Goal: Share content: Share content

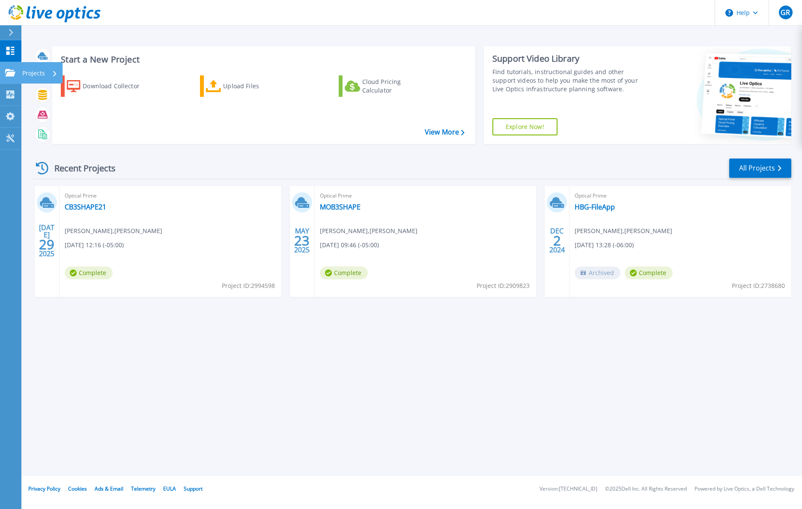
click at [8, 72] on icon at bounding box center [10, 72] width 10 height 7
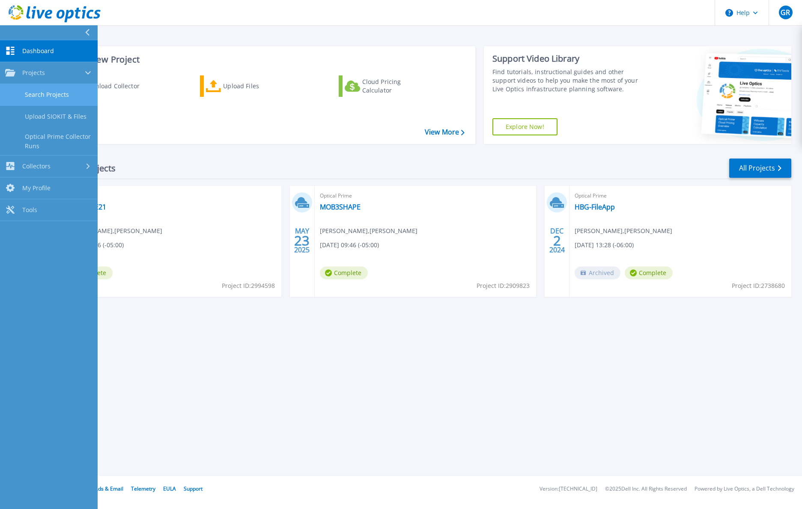
click at [55, 95] on link "Search Projects" at bounding box center [49, 95] width 98 height 22
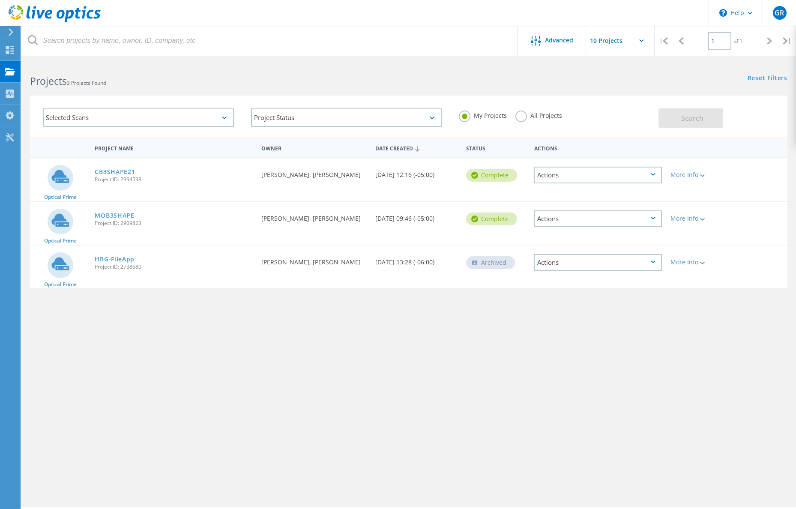
click at [643, 177] on div "Actions" at bounding box center [598, 175] width 128 height 17
click at [594, 196] on div "Delete" at bounding box center [598, 195] width 126 height 13
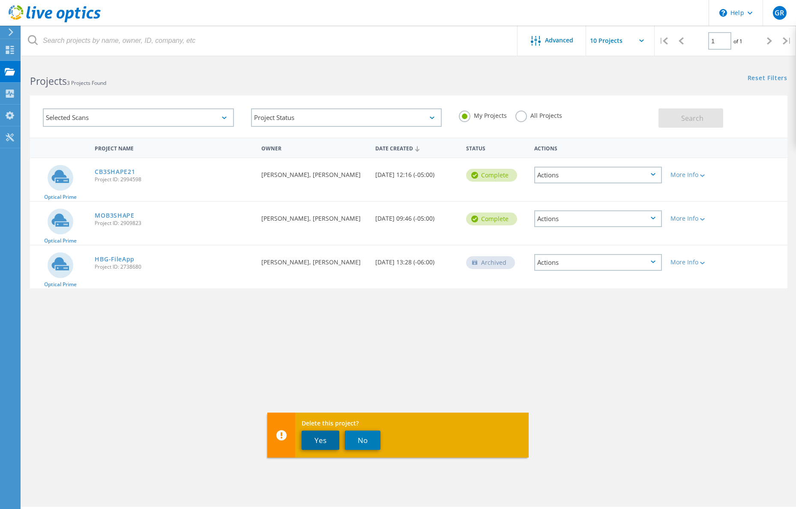
click at [325, 442] on button "Yes" at bounding box center [321, 440] width 38 height 19
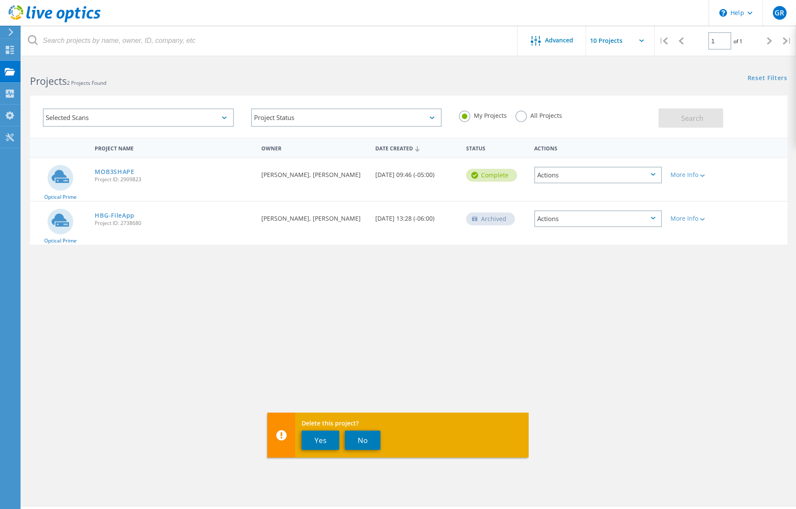
click at [195, 303] on div "Project Name Owner Date Created Status Actions Optical Prime MOB3SHAPE Project …" at bounding box center [408, 249] width 757 height 223
click at [617, 69] on div "Reset Filters Show Filters" at bounding box center [602, 70] width 387 height 16
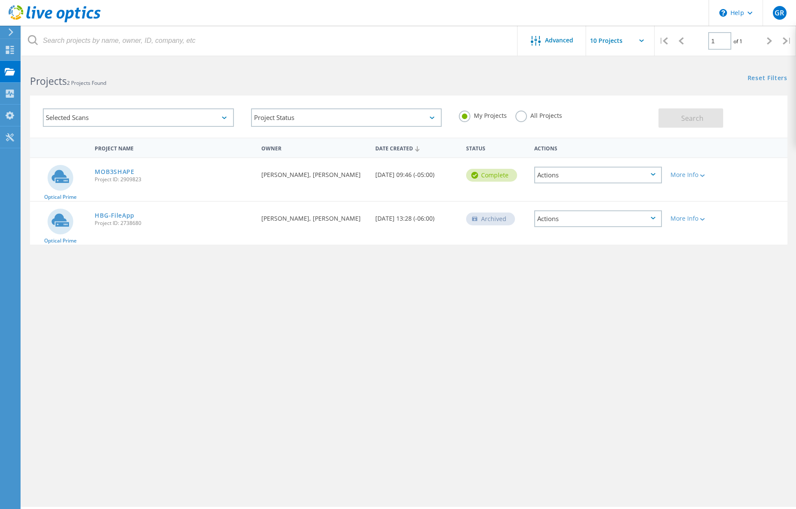
click at [494, 68] on div "Reset Filters Show Filters" at bounding box center [602, 70] width 387 height 16
click at [41, 70] on div "Projects" at bounding box center [40, 72] width 33 height 6
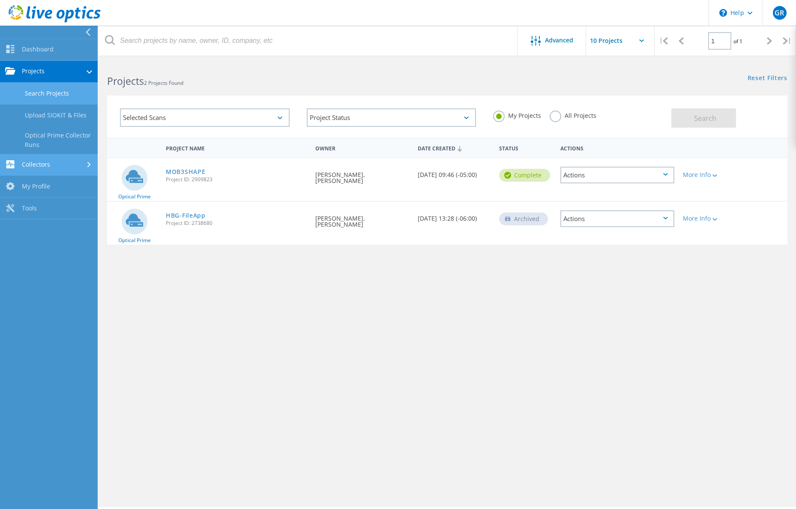
click at [70, 157] on link "Collectors" at bounding box center [49, 165] width 98 height 22
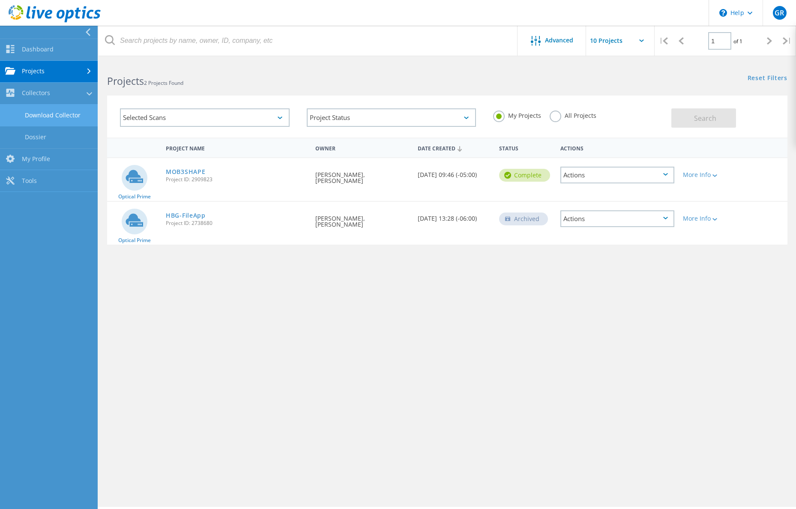
click at [66, 114] on link "Download Collector" at bounding box center [49, 116] width 98 height 22
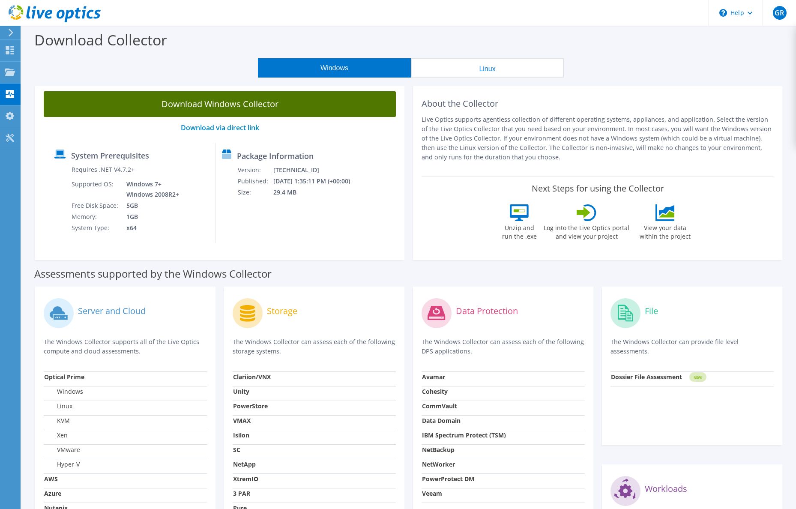
click at [290, 106] on link "Download Windows Collector" at bounding box center [220, 104] width 352 height 26
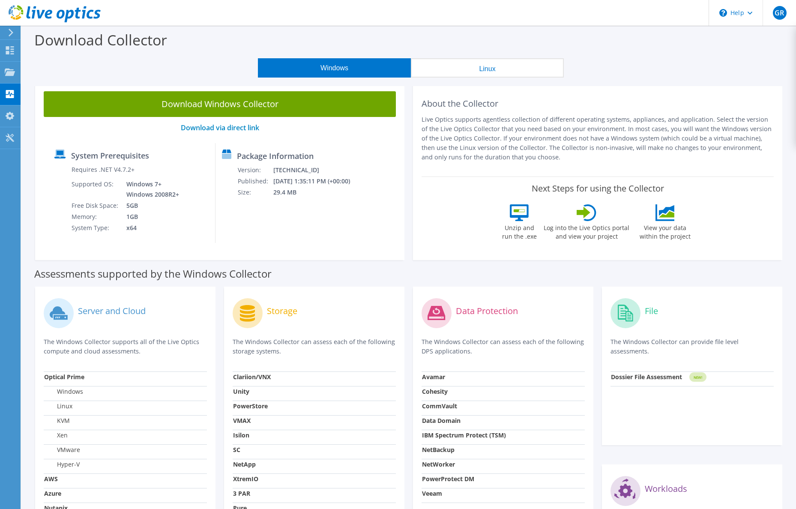
click at [62, 77] on div "Windows Linux" at bounding box center [411, 67] width 762 height 19
click at [14, 72] on use at bounding box center [10, 71] width 10 height 7
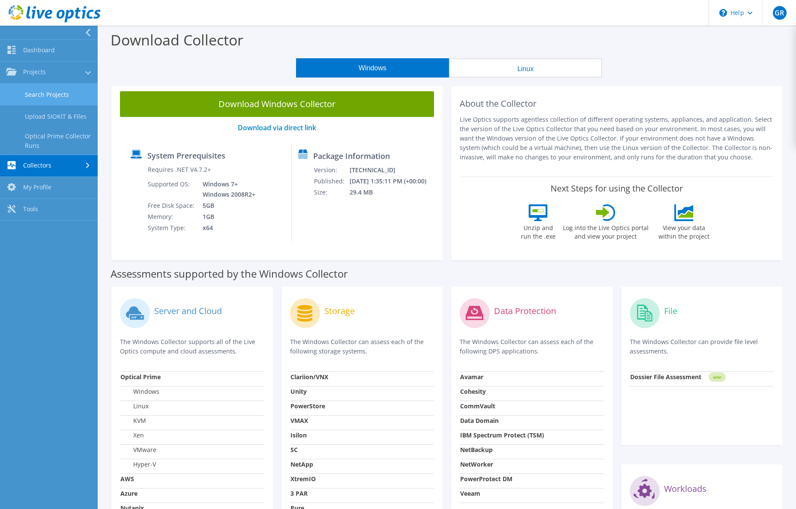
click at [56, 96] on link "Search Projects" at bounding box center [49, 95] width 98 height 22
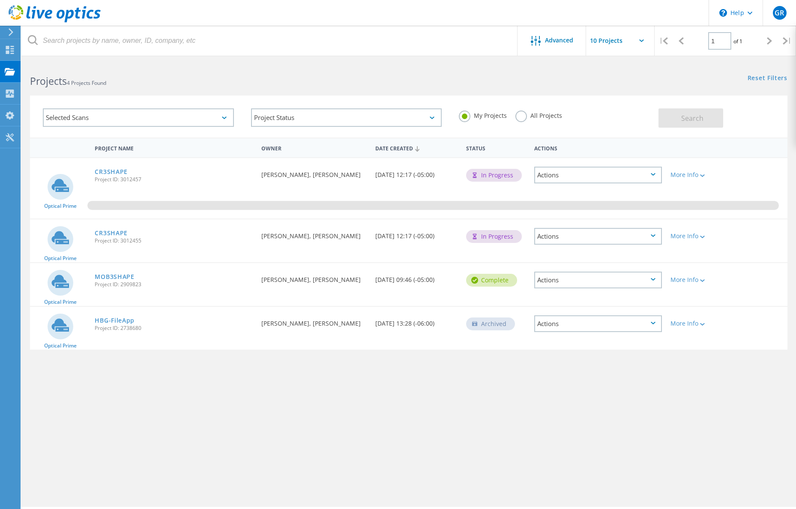
click at [331, 237] on div "Requested By Graham Ritchie, RJ Young" at bounding box center [314, 233] width 114 height 28
click at [643, 237] on div "Actions" at bounding box center [598, 236] width 128 height 17
click at [610, 258] on div "Delete" at bounding box center [598, 256] width 126 height 13
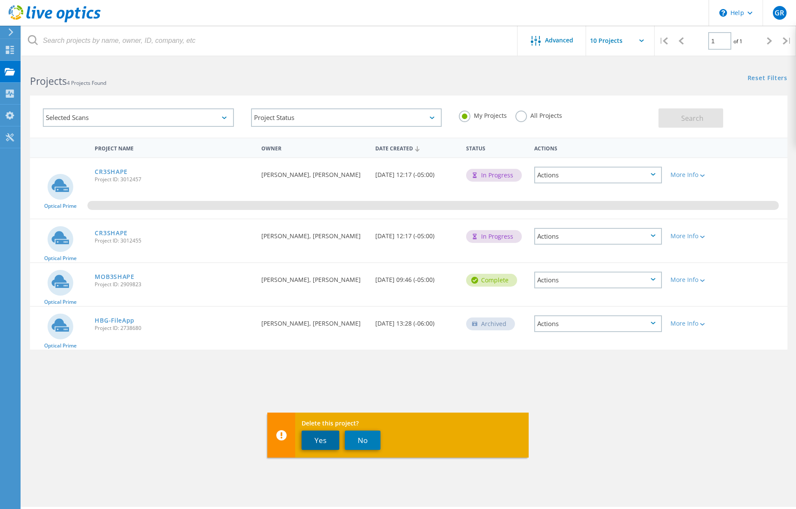
click at [334, 441] on button "Yes" at bounding box center [321, 440] width 38 height 19
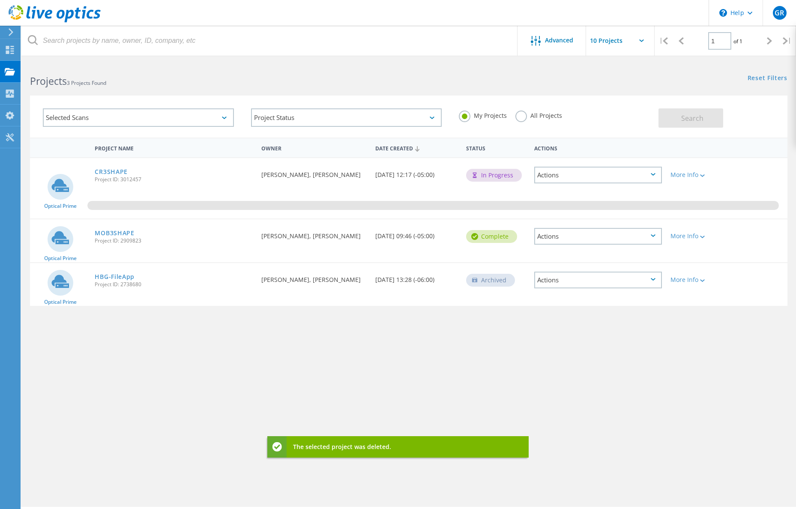
click at [383, 344] on div "Project Name Owner Date Created Status Actions Optical Prime CR3SHAPE Project I…" at bounding box center [408, 249] width 757 height 223
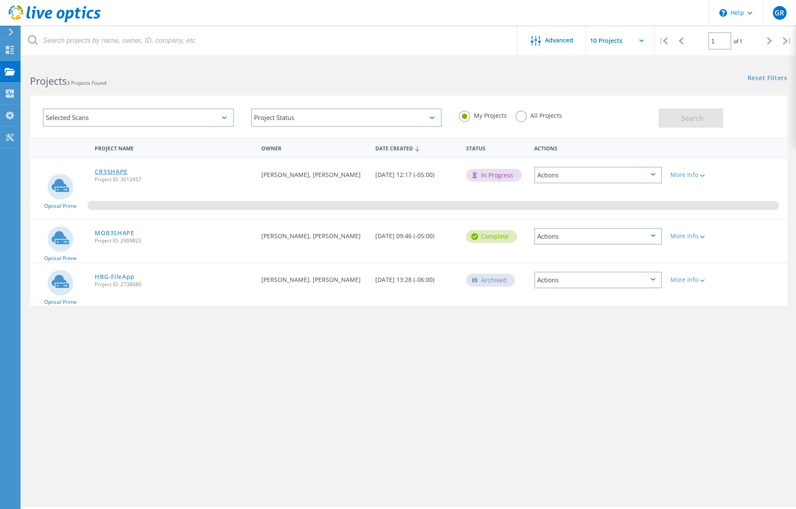
click at [117, 173] on link "CR3SHAPE" at bounding box center [111, 172] width 33 height 6
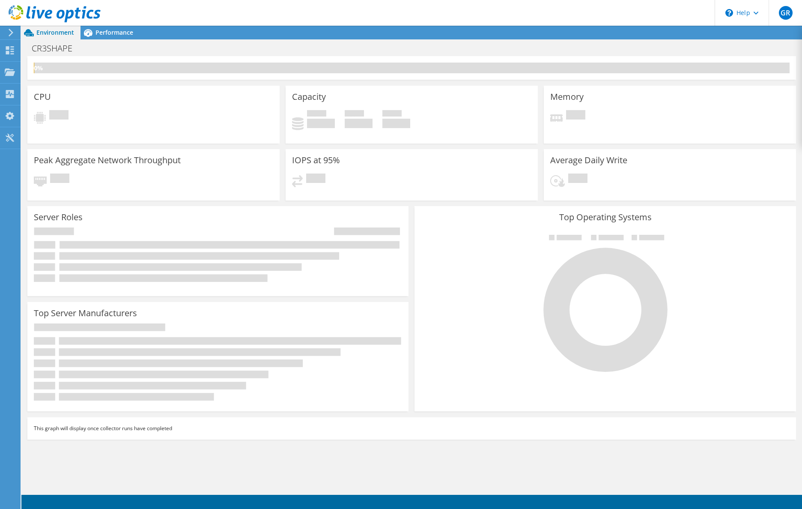
click at [107, 86] on div "CPU Pending" at bounding box center [153, 115] width 252 height 58
click at [103, 72] on div "Collector Run Progress Projected End Time: 08/19/2025, 12:18 (-05:00) Next reca…" at bounding box center [411, 68] width 769 height 24
click at [113, 31] on span "Performance" at bounding box center [115, 32] width 38 height 8
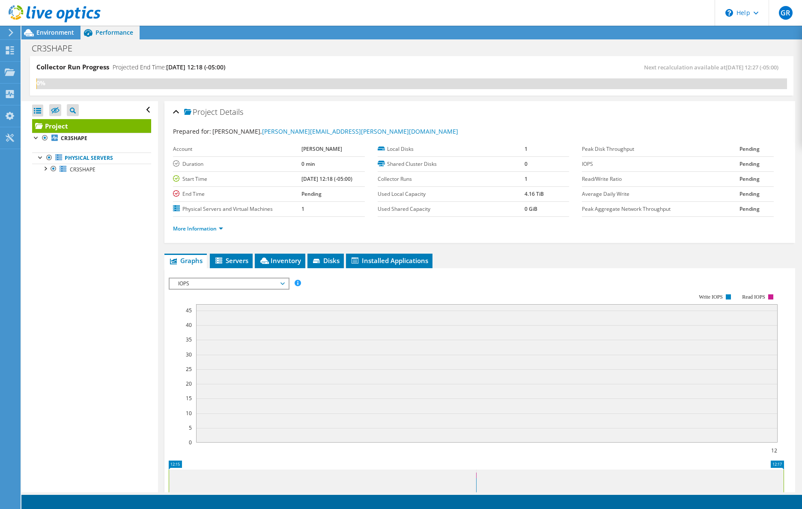
click at [113, 31] on span "Performance" at bounding box center [115, 32] width 38 height 8
click at [59, 35] on span "Environment" at bounding box center [55, 32] width 38 height 8
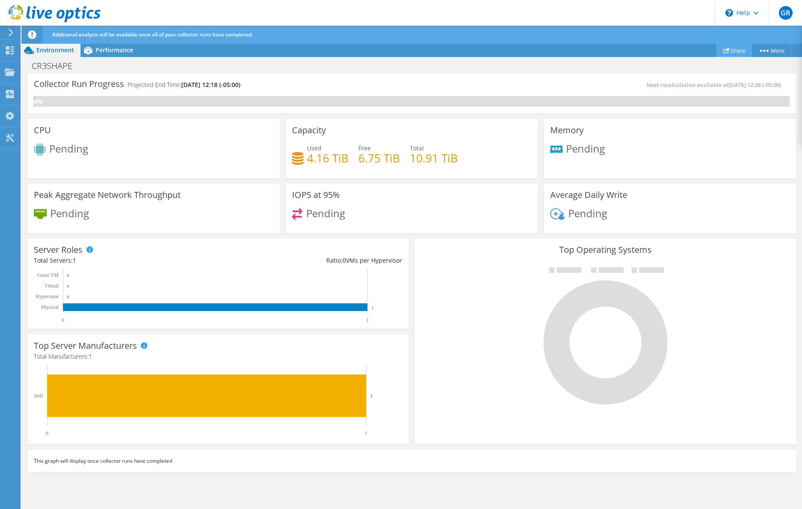
click at [730, 49] on link "Share" at bounding box center [735, 50] width 36 height 13
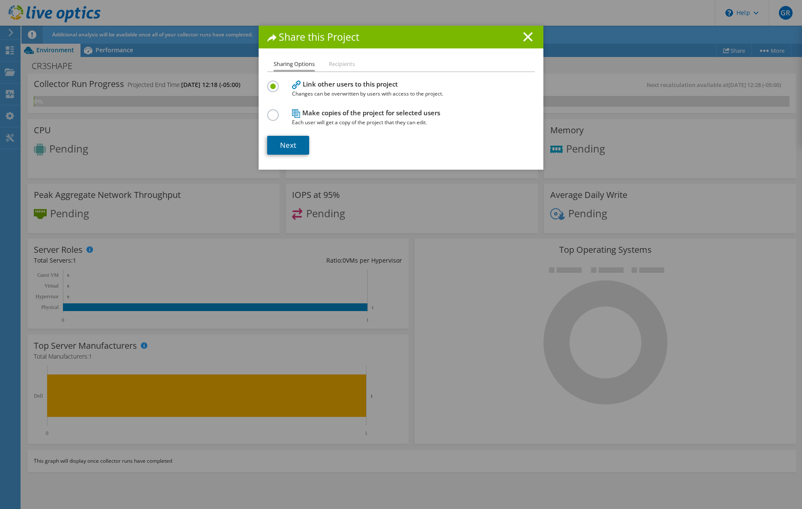
click at [290, 144] on link "Next" at bounding box center [288, 145] width 42 height 19
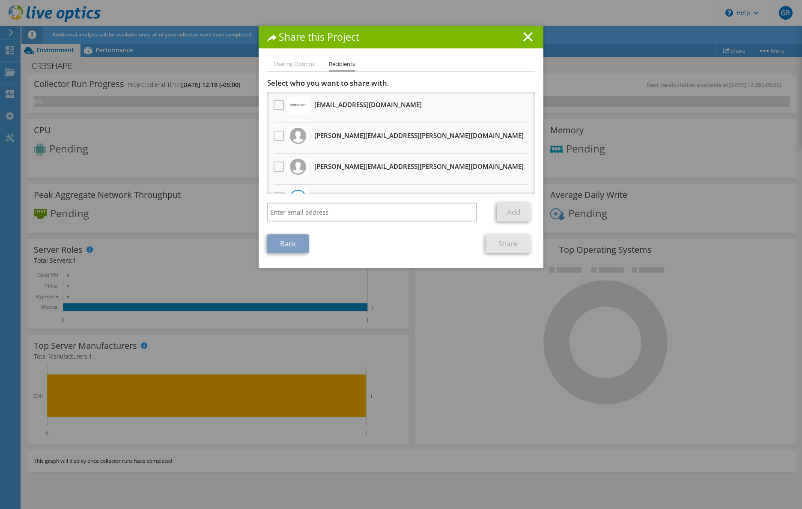
click at [324, 104] on h3 "[EMAIL_ADDRESS][DOMAIN_NAME] Will receive an anonymous copy" at bounding box center [368, 105] width 108 height 14
click at [276, 104] on label at bounding box center [280, 105] width 12 height 10
click at [0, 0] on input "checkbox" at bounding box center [0, 0] width 0 height 0
click at [274, 135] on label at bounding box center [280, 136] width 12 height 10
click at [0, 0] on input "checkbox" at bounding box center [0, 0] width 0 height 0
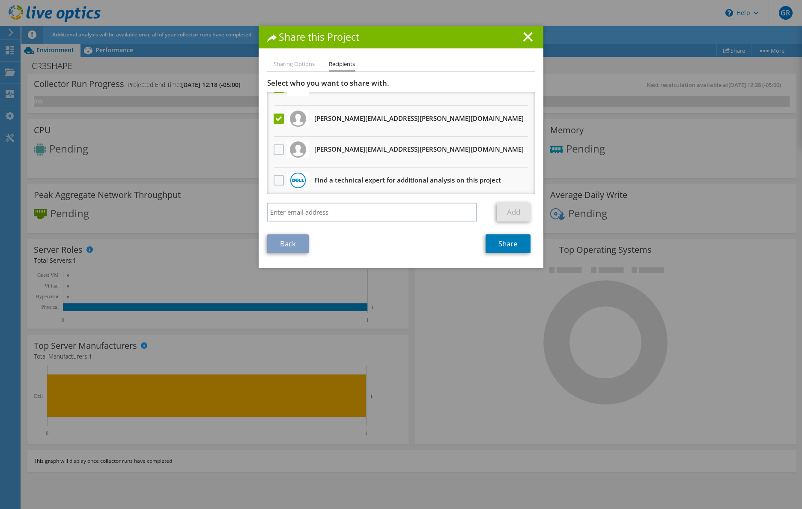
scroll to position [21, 0]
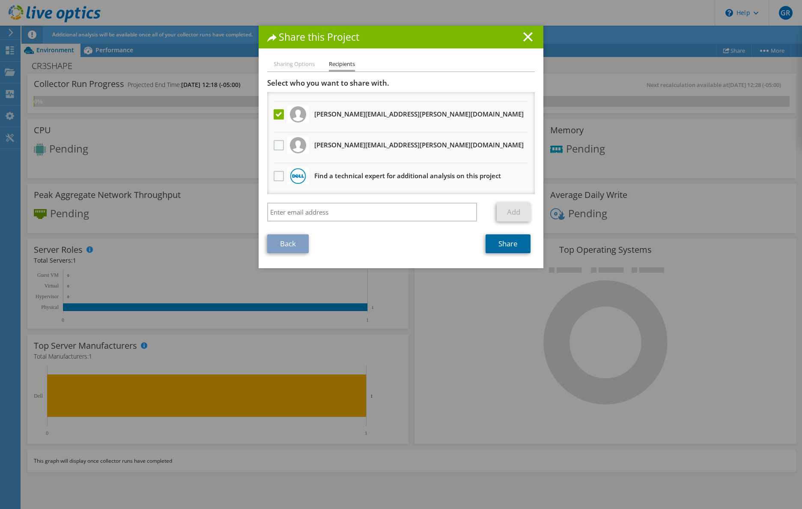
click at [505, 241] on link "Share" at bounding box center [508, 243] width 45 height 19
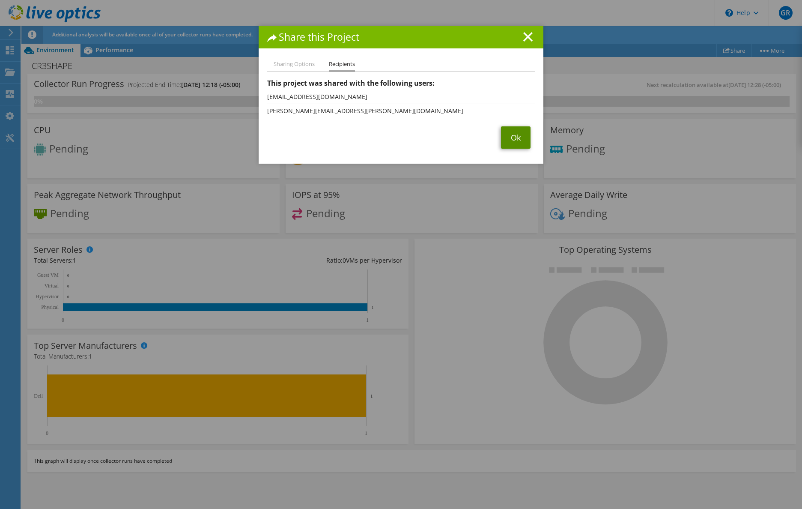
click at [509, 142] on link "Ok" at bounding box center [516, 137] width 30 height 22
